Goal: Navigation & Orientation: Find specific page/section

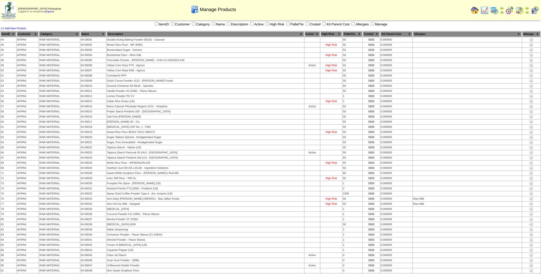
scroll to position [843, 0]
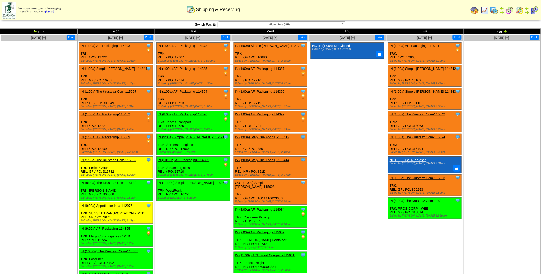
click at [535, 10] on img at bounding box center [534, 10] width 8 height 8
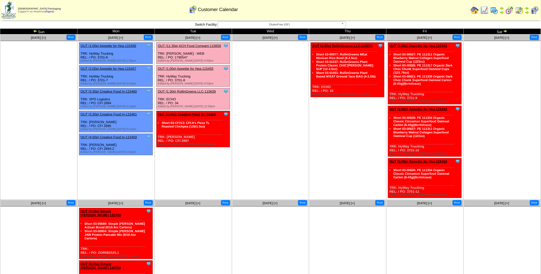
click at [505, 32] on img at bounding box center [505, 31] width 4 height 4
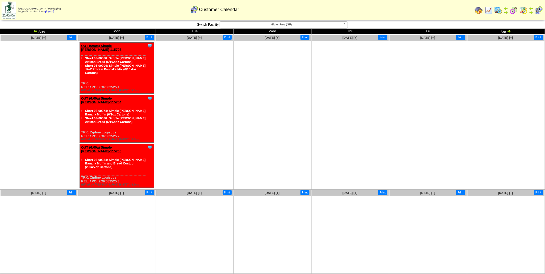
click at [35, 32] on img at bounding box center [35, 31] width 4 height 4
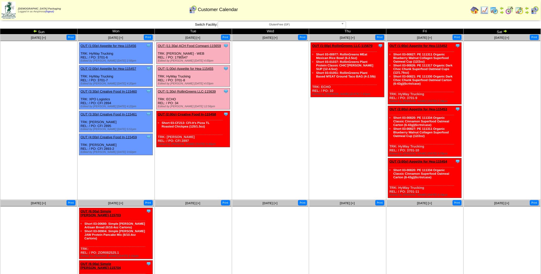
click at [35, 31] on img at bounding box center [35, 31] width 4 height 4
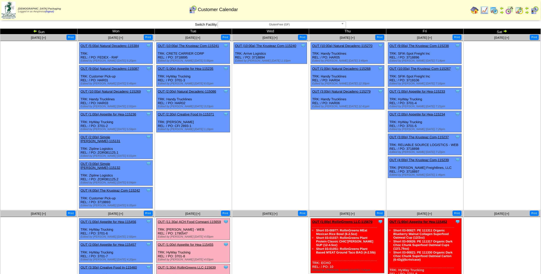
click at [506, 30] on img at bounding box center [505, 31] width 4 height 4
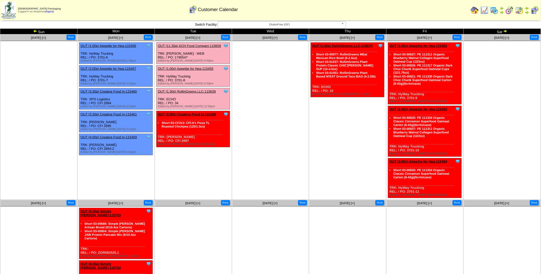
click at [495, 11] on img at bounding box center [494, 10] width 8 height 8
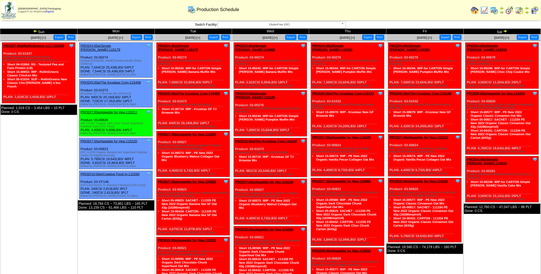
click at [511, 11] on img at bounding box center [509, 10] width 8 height 8
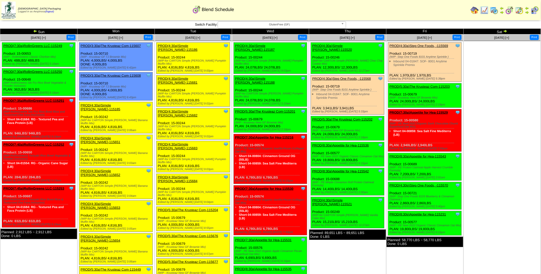
click at [494, 11] on img at bounding box center [494, 10] width 8 height 8
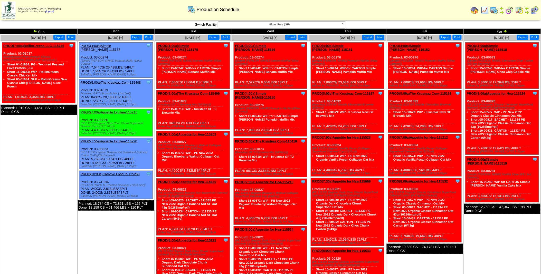
click at [510, 12] on img at bounding box center [509, 10] width 8 height 8
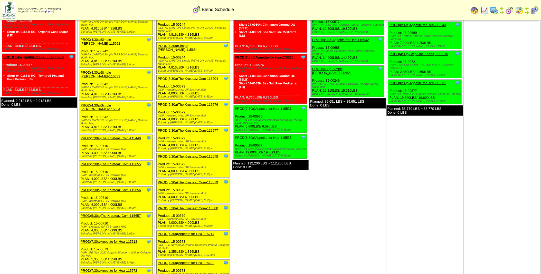
scroll to position [57, 0]
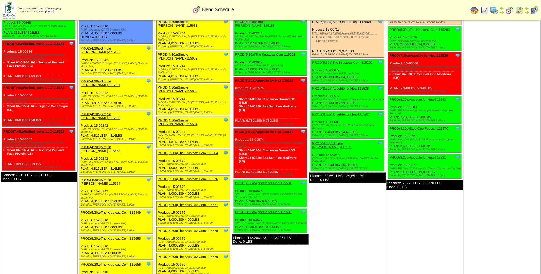
click at [520, 11] on img at bounding box center [519, 10] width 8 height 8
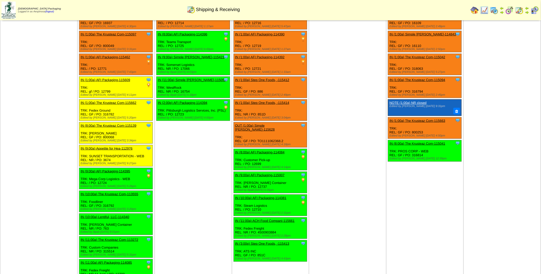
scroll to position [28, 0]
